Goal: Find specific page/section: Find specific page/section

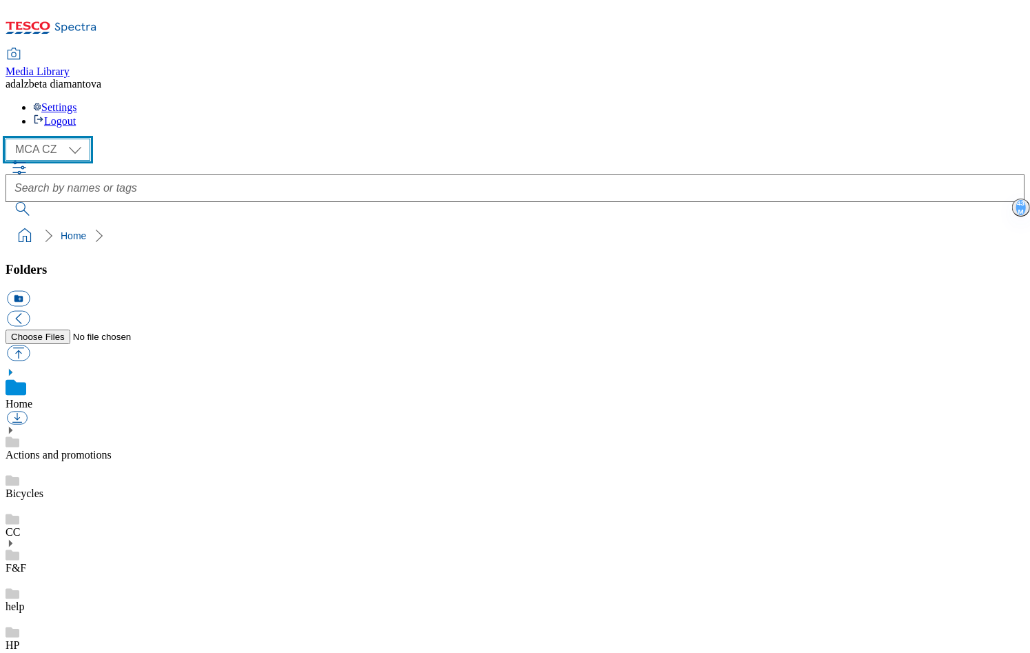
click at [77, 139] on select "MCA CZ MCA HU MCA SK" at bounding box center [48, 150] width 85 height 22
click at [10, 139] on select "MCA CZ MCA HU MCA SK" at bounding box center [48, 150] width 85 height 22
click at [77, 139] on select "MCA CZ MCA HU MCA SK" at bounding box center [48, 150] width 85 height 22
select select "flare-mca-sk"
click at [10, 139] on select "MCA CZ MCA HU MCA SK" at bounding box center [48, 150] width 85 height 22
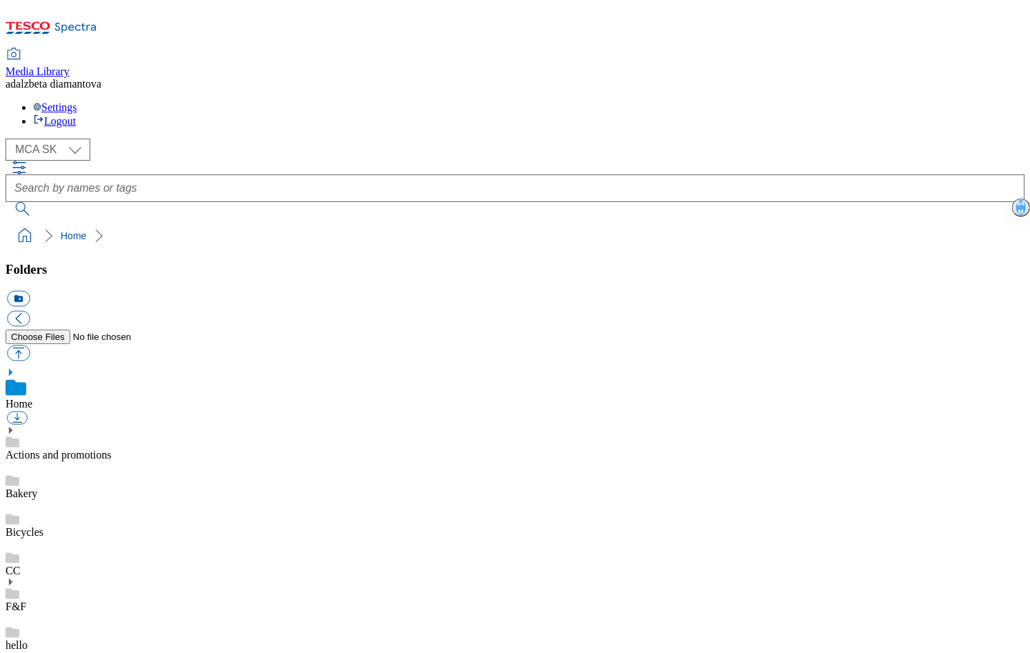
click at [87, 449] on link "Actions and promotions" at bounding box center [59, 455] width 106 height 12
